Goal: Navigation & Orientation: Find specific page/section

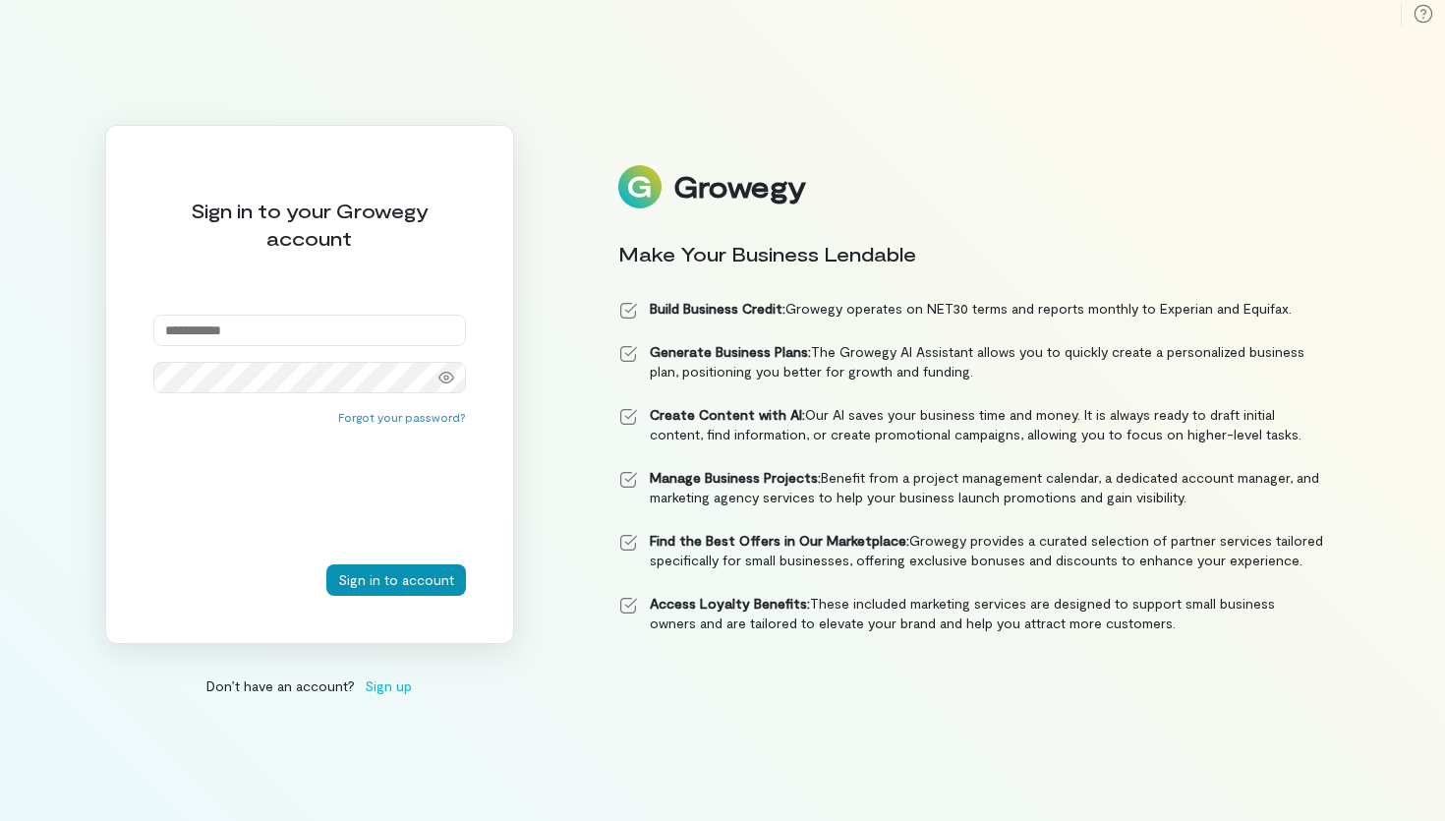
type input "**********"
click at [397, 586] on button "Sign in to account" at bounding box center [396, 579] width 140 height 31
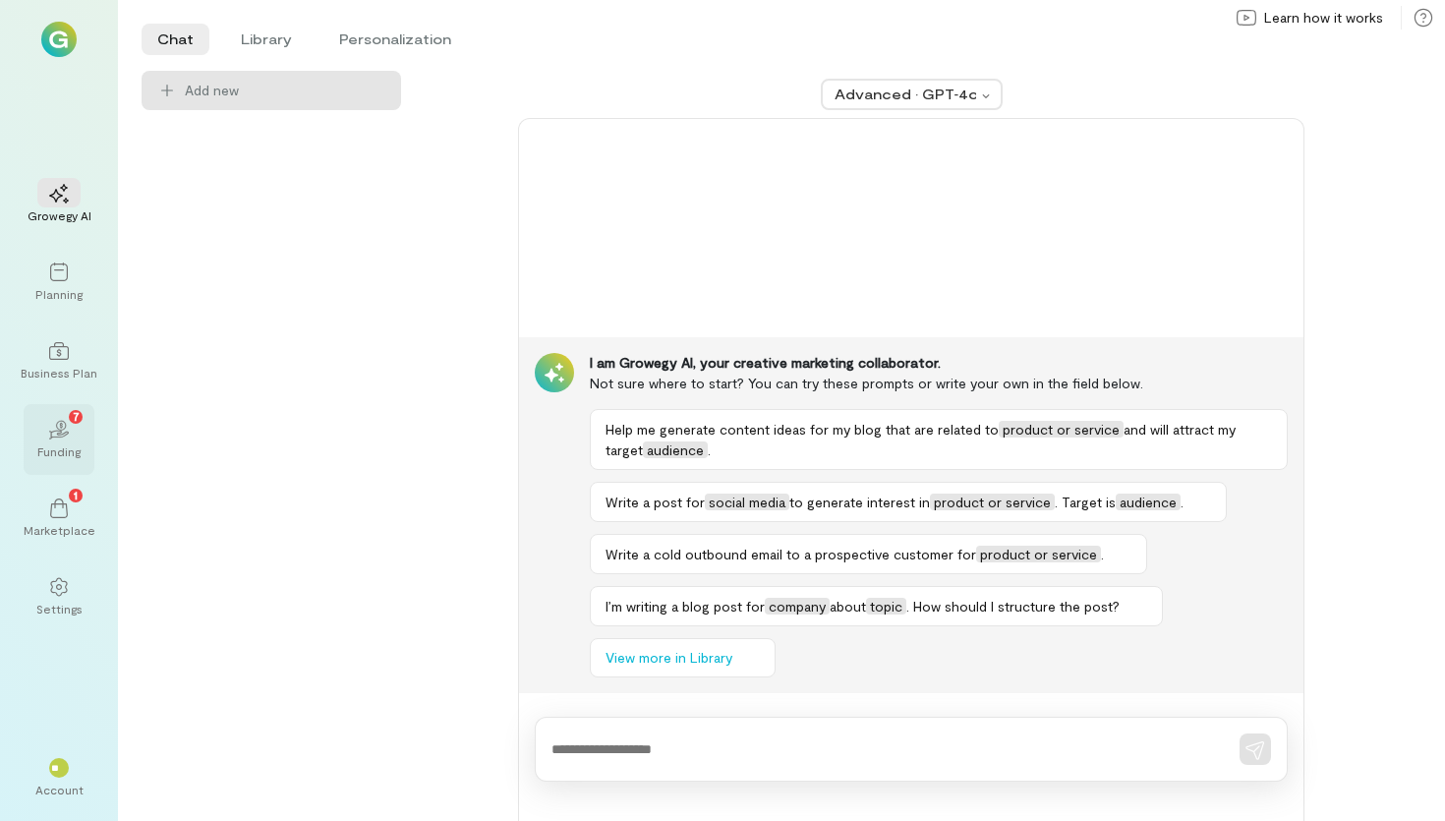
click at [74, 435] on div "02 7" at bounding box center [58, 428] width 43 height 29
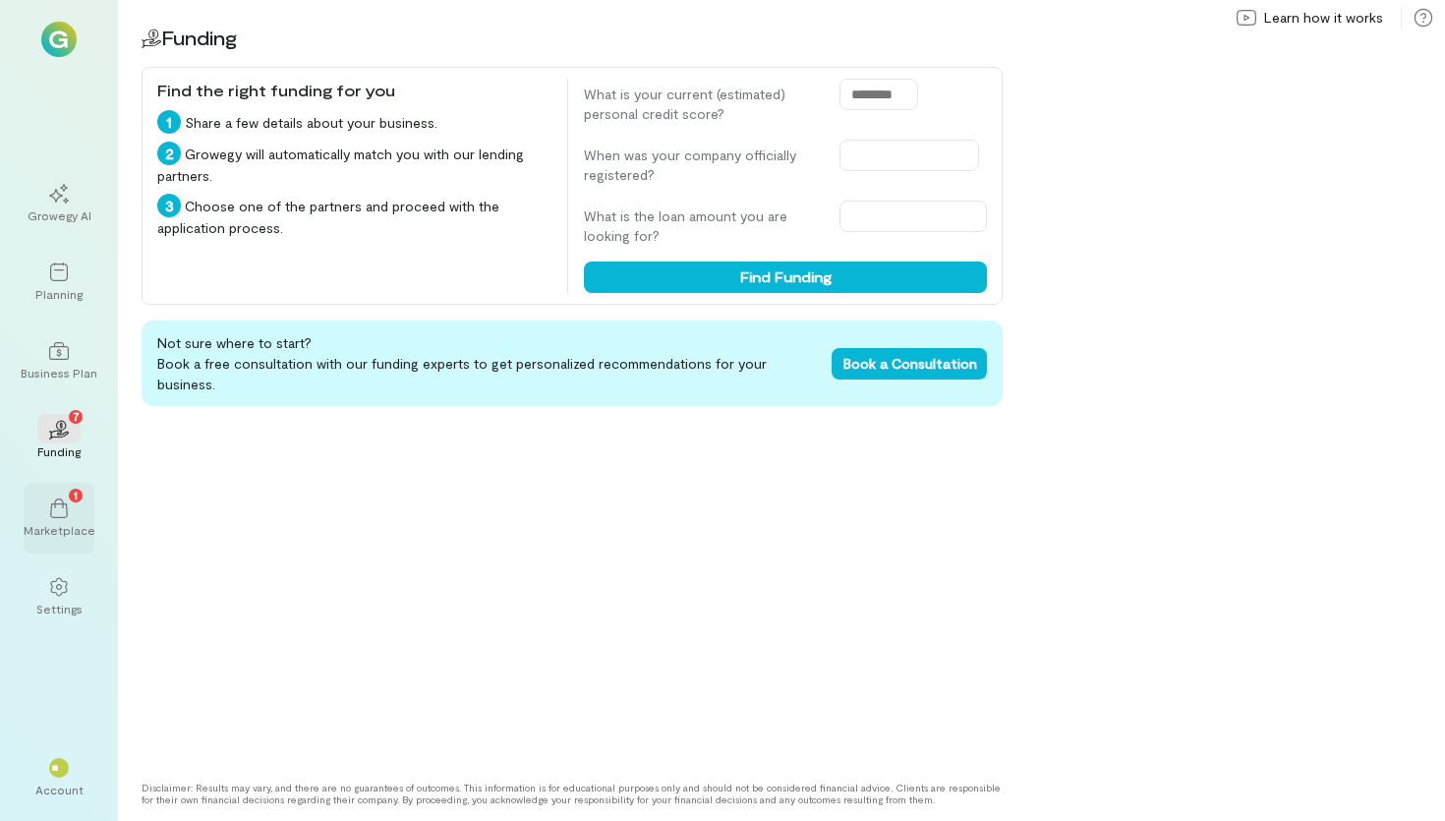
click at [74, 512] on div "1" at bounding box center [58, 506] width 43 height 29
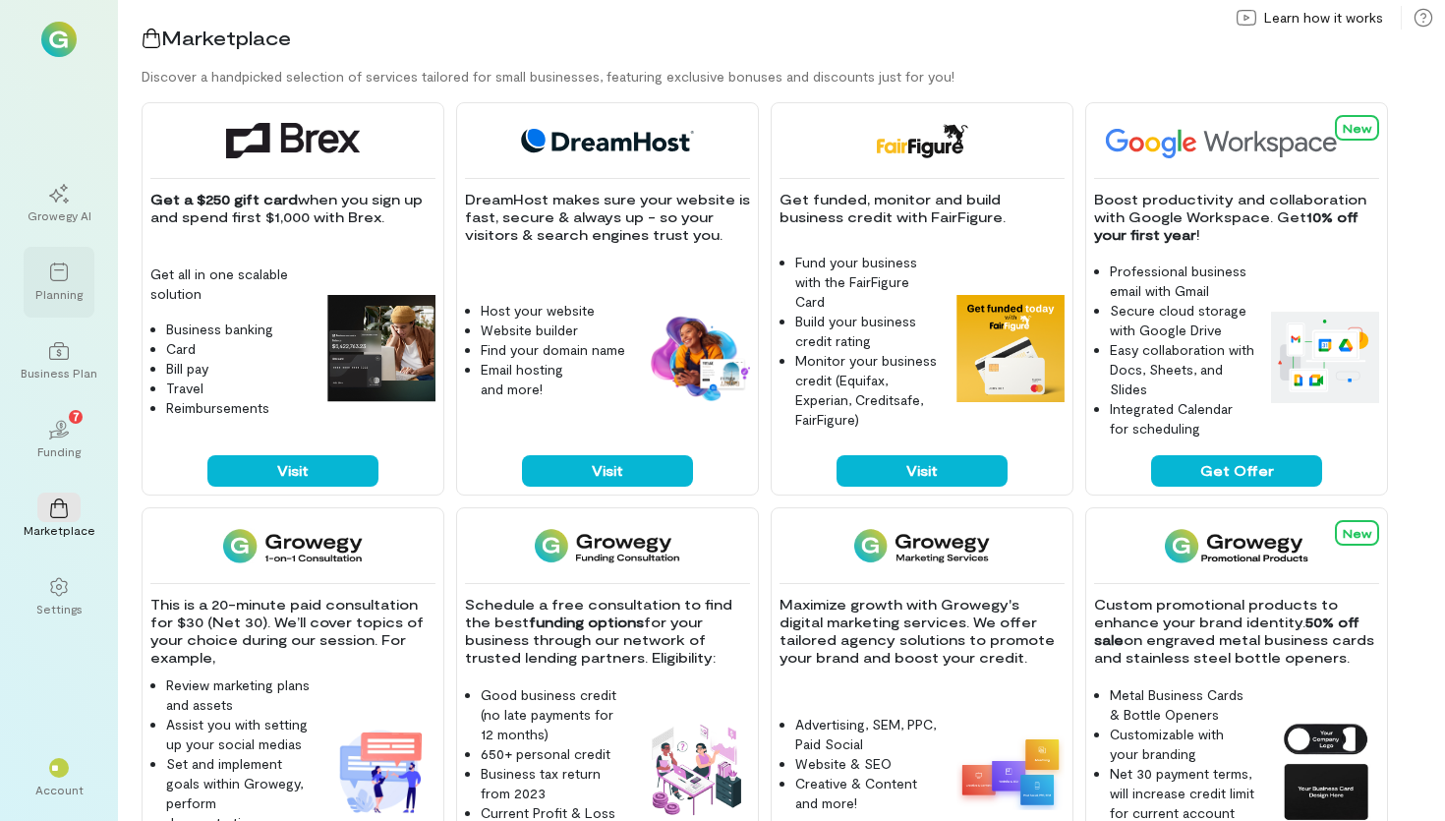
click at [70, 286] on div "Planning" at bounding box center [58, 294] width 47 height 16
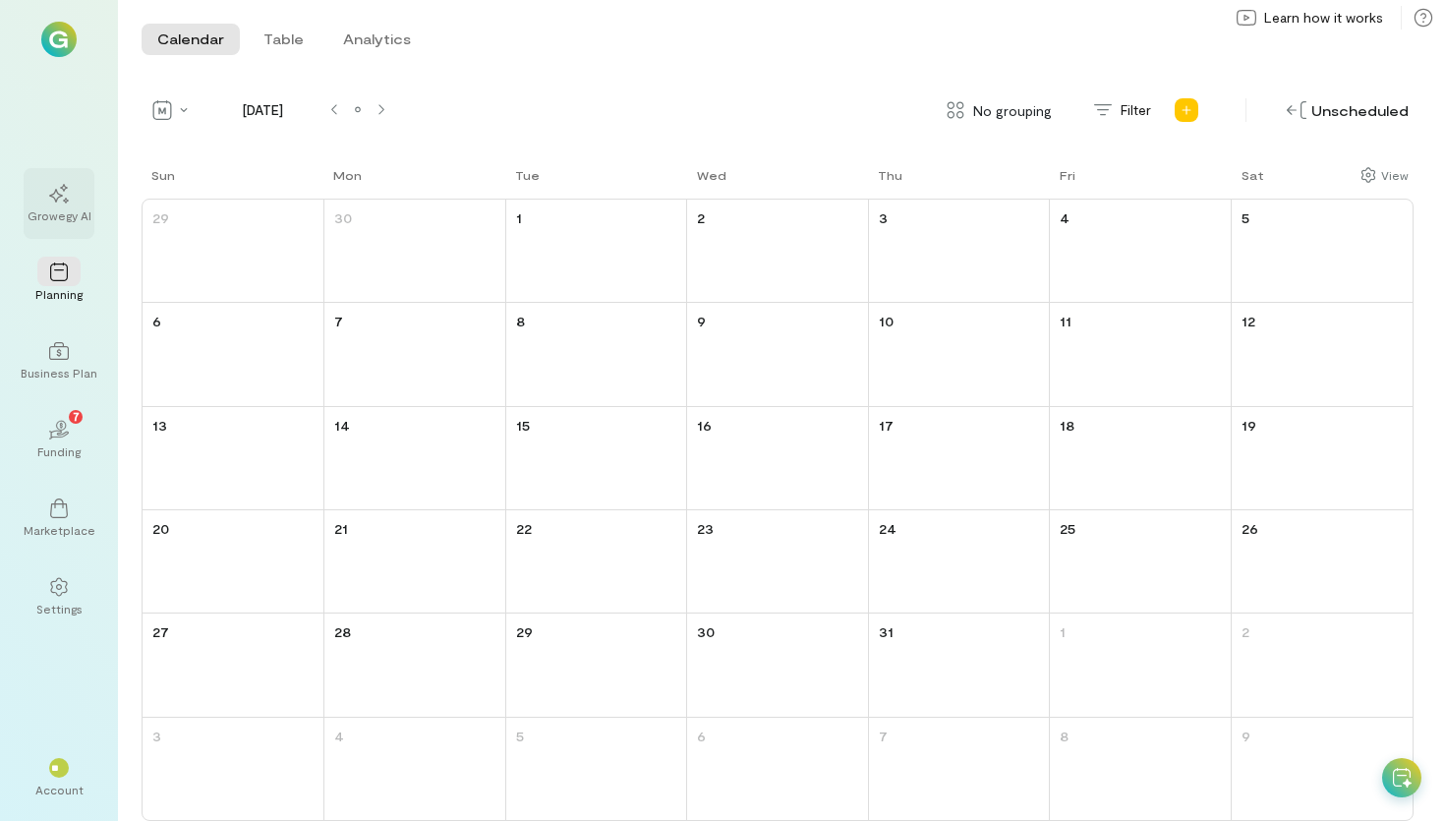
click at [69, 208] on div "Growegy AI" at bounding box center [60, 215] width 64 height 16
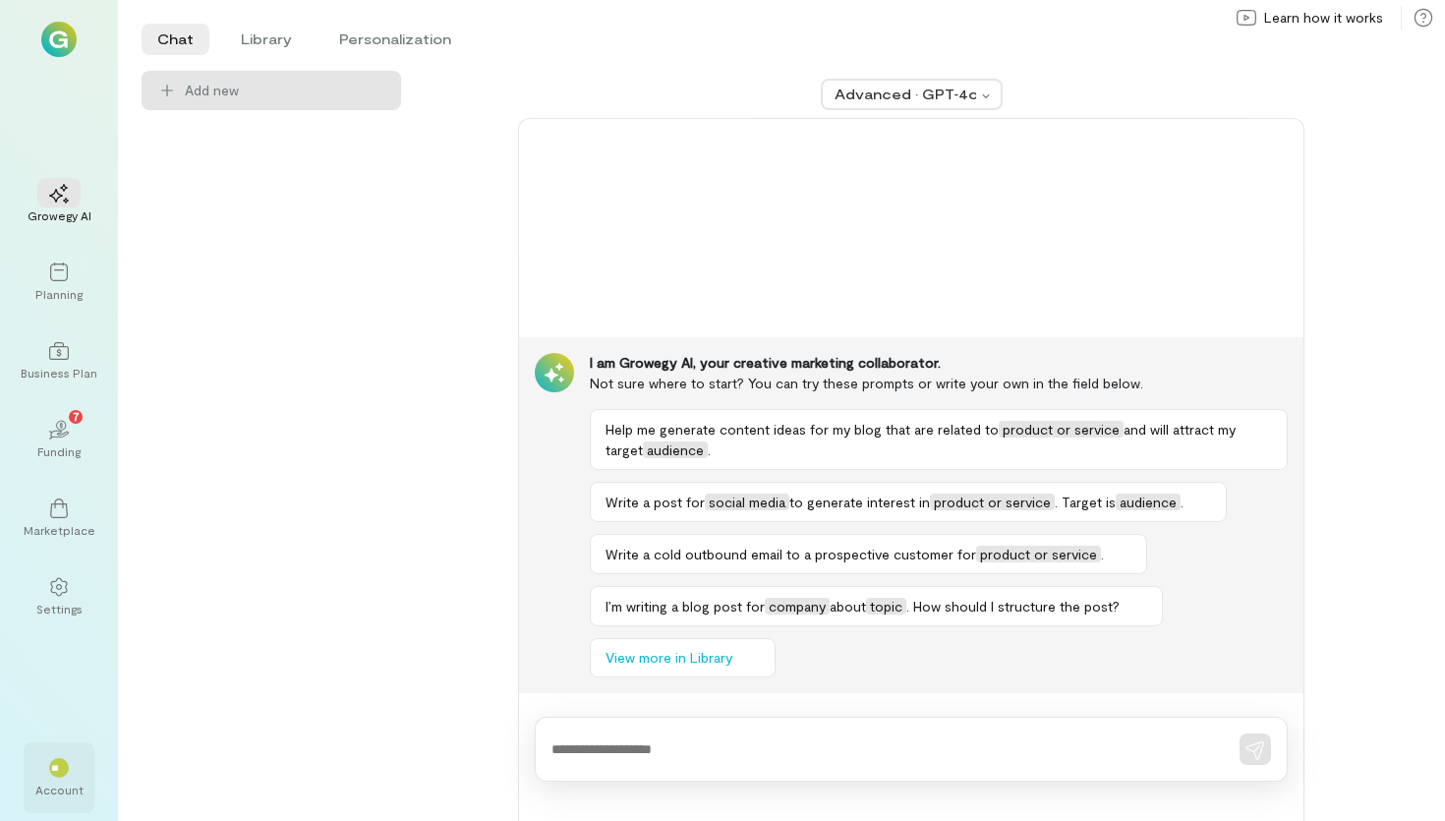
click at [66, 774] on div "**" at bounding box center [59, 768] width 20 height 20
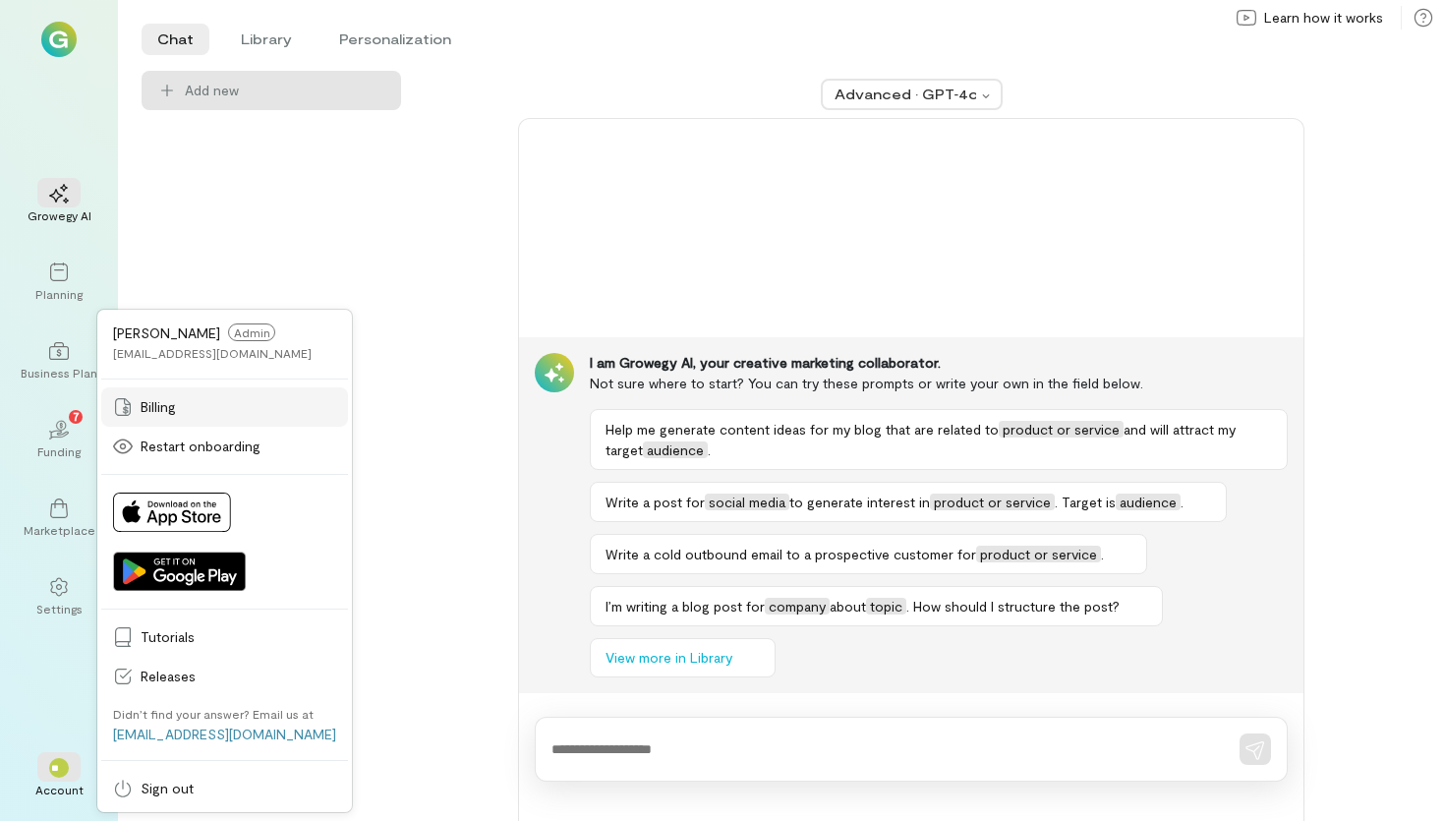
click at [218, 403] on span "Billing" at bounding box center [239, 407] width 196 height 20
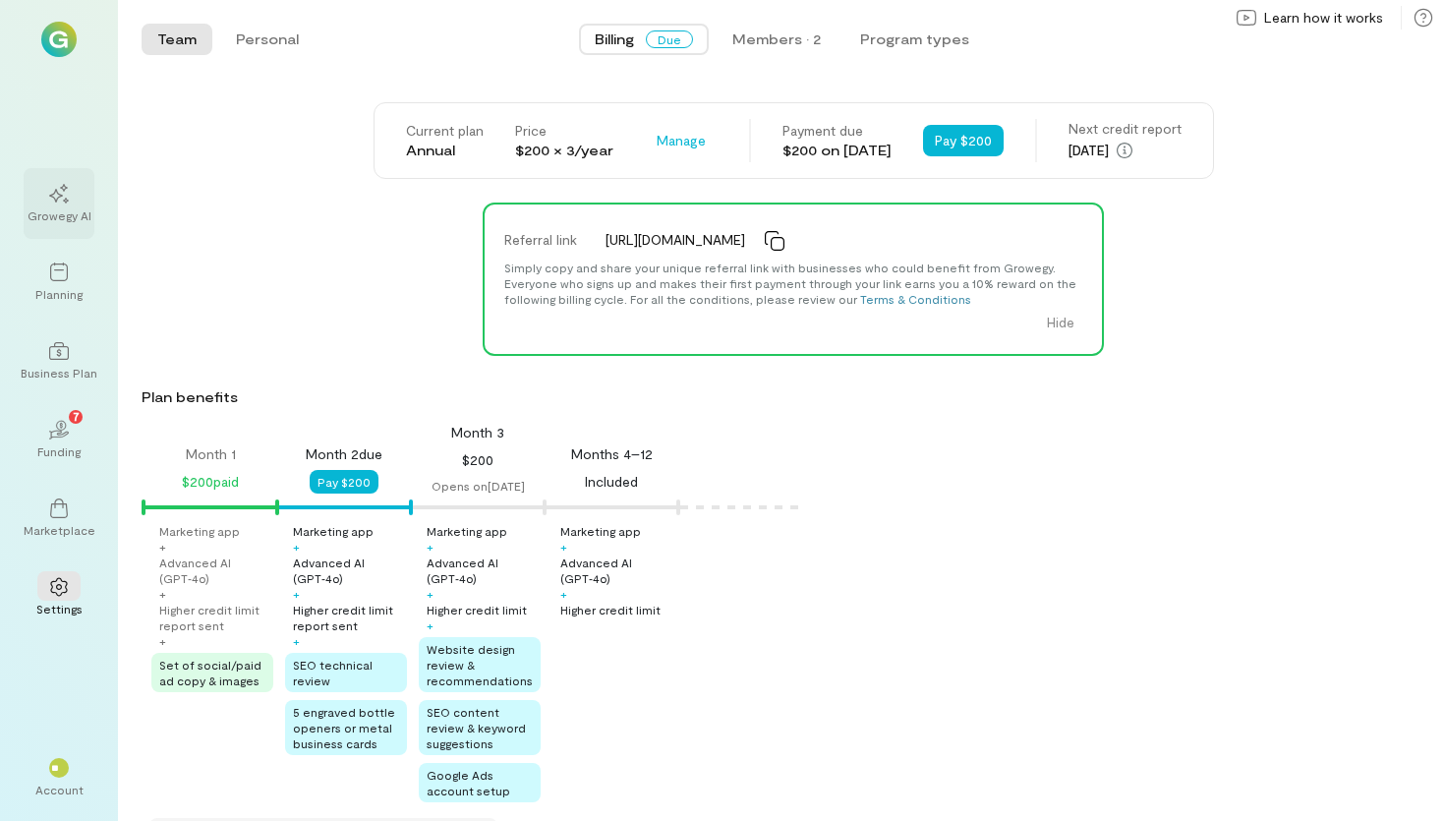
click at [61, 202] on div at bounding box center [58, 192] width 43 height 29
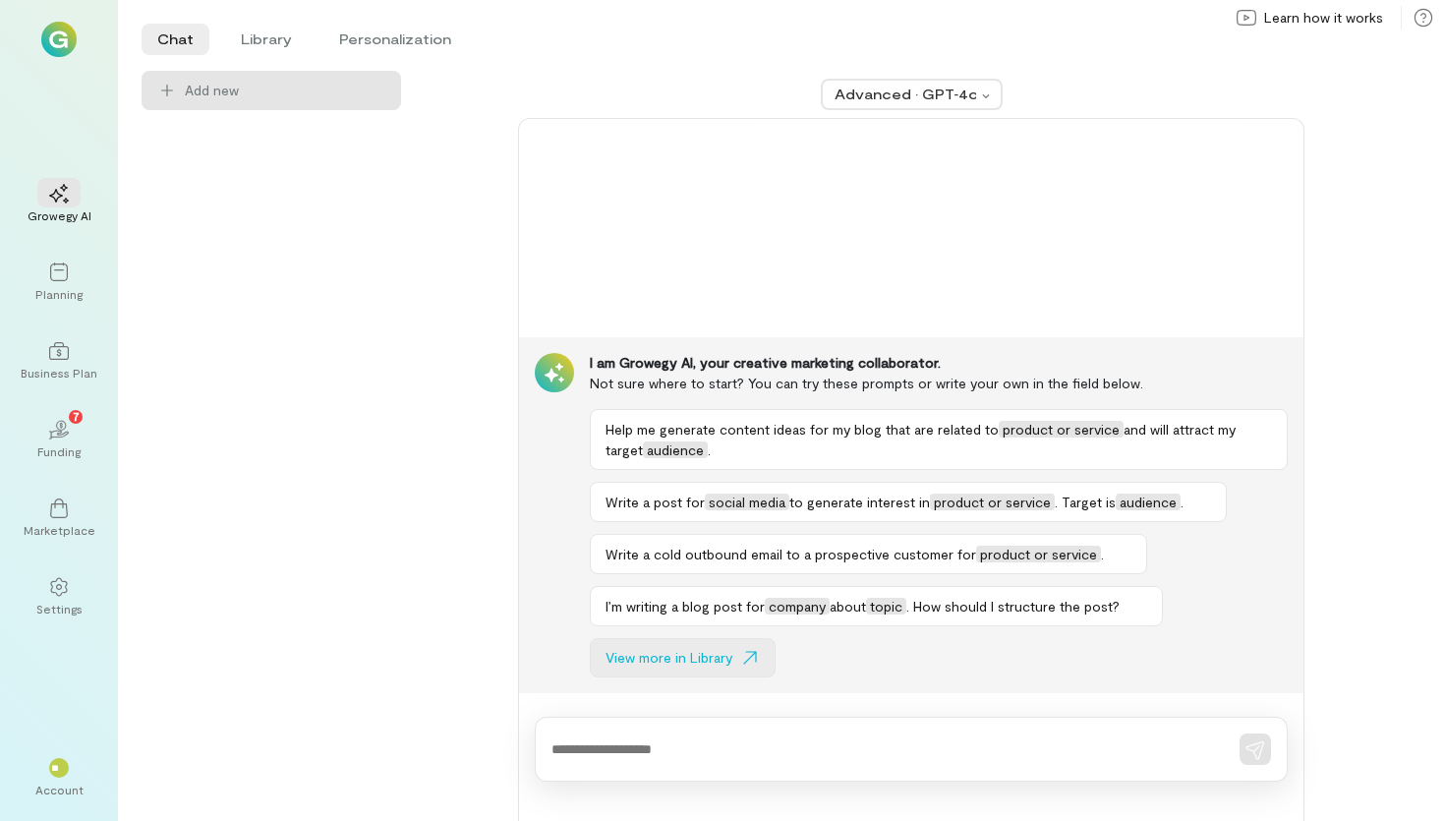
click at [649, 652] on span "View more in Library" at bounding box center [668, 658] width 127 height 20
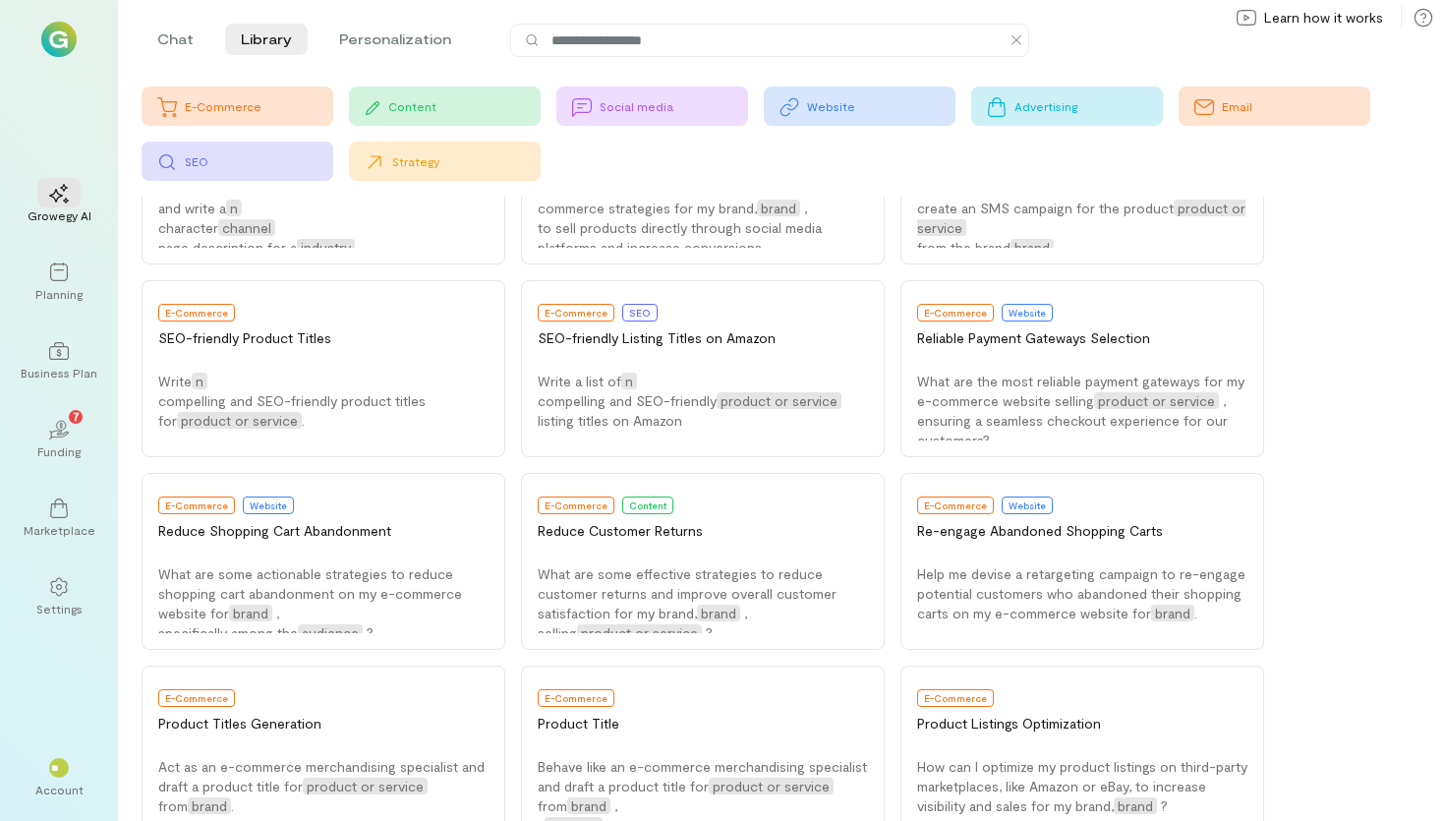
scroll to position [967, 0]
